Goal: Information Seeking & Learning: Learn about a topic

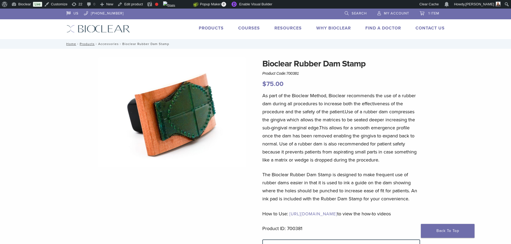
click at [103, 45] on link "Accessories" at bounding box center [108, 44] width 21 height 4
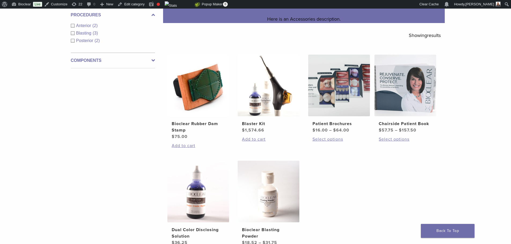
scroll to position [80, 0]
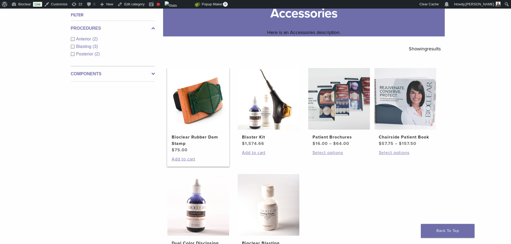
click at [198, 108] on img at bounding box center [198, 99] width 62 height 62
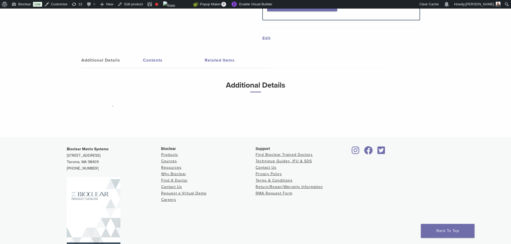
scroll to position [295, 0]
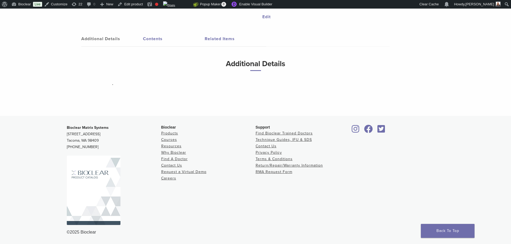
click at [158, 41] on link "Contents" at bounding box center [174, 38] width 62 height 15
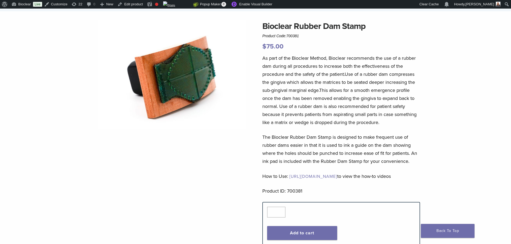
scroll to position [36, 0]
